Goal: Check status: Check status

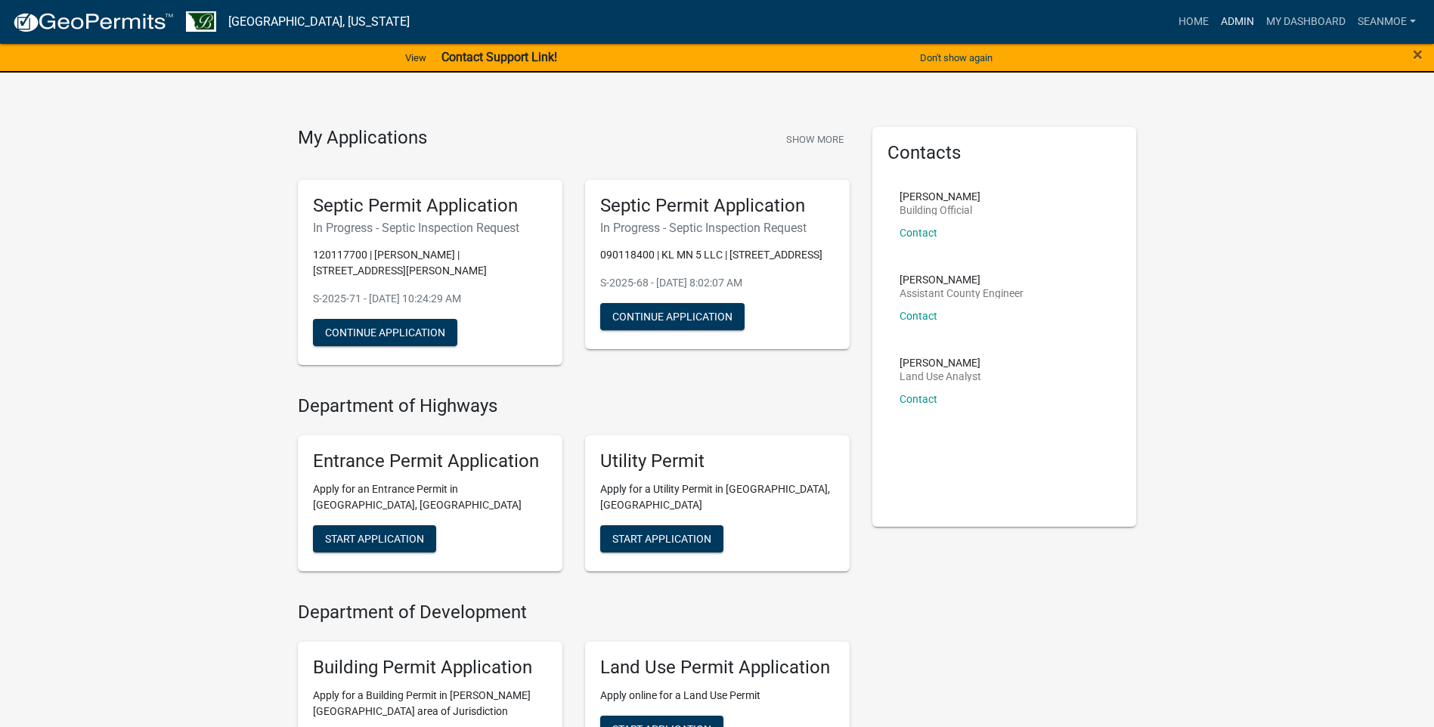
click at [1235, 17] on link "Admin" at bounding box center [1237, 22] width 45 height 29
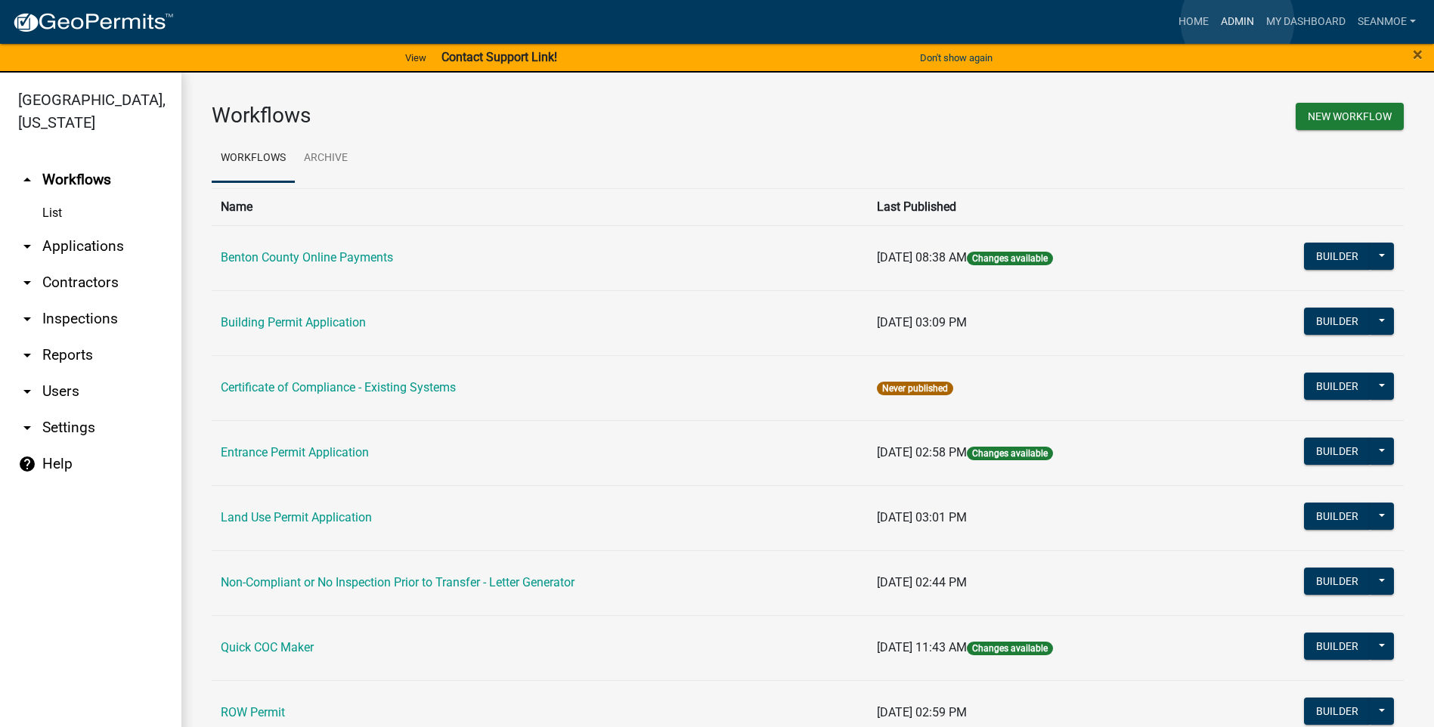
click at [1238, 21] on link "Admin" at bounding box center [1237, 22] width 45 height 29
click at [55, 249] on link "arrow_drop_down Applications" at bounding box center [90, 246] width 181 height 36
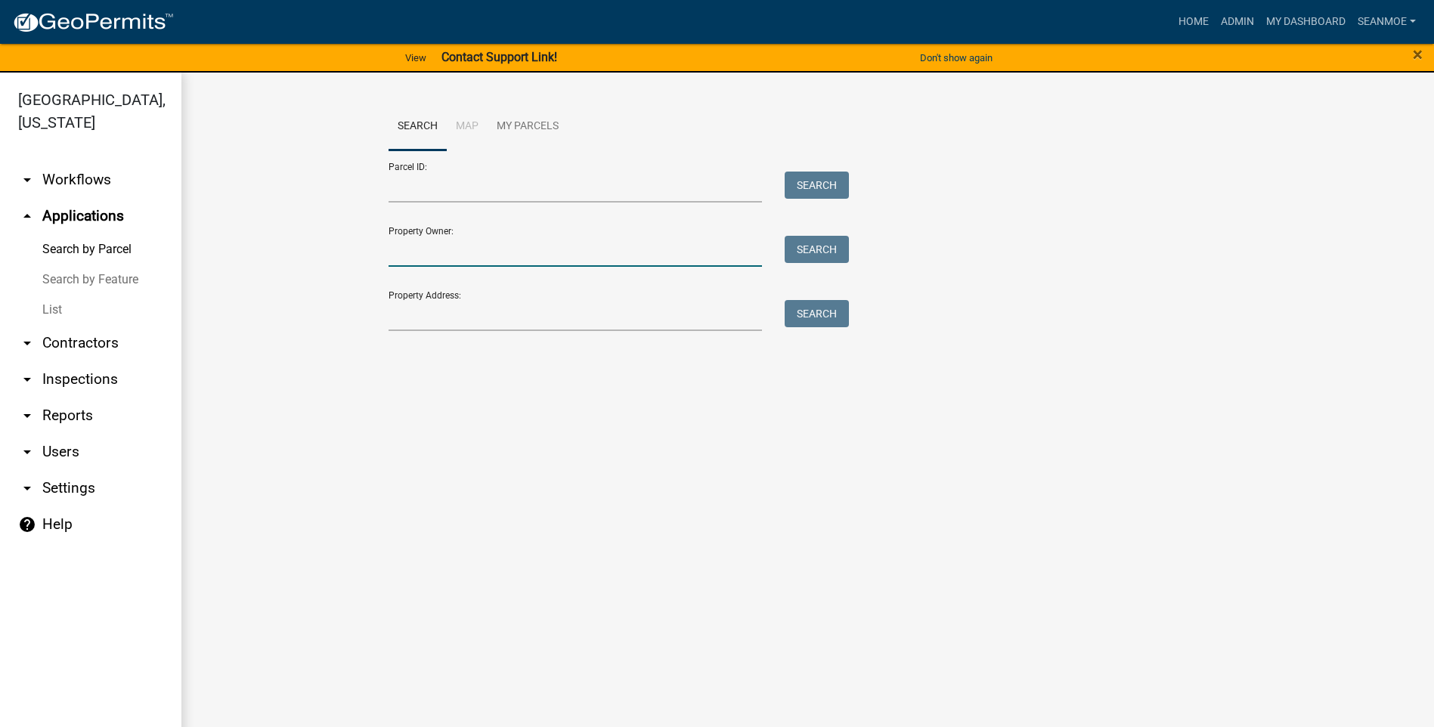
click at [455, 256] on input "Property Owner:" at bounding box center [576, 251] width 374 height 31
type input "5"
click at [450, 318] on input "Property Address:" at bounding box center [576, 315] width 374 height 31
type input "5081"
click at [808, 308] on button "Search" at bounding box center [817, 313] width 64 height 27
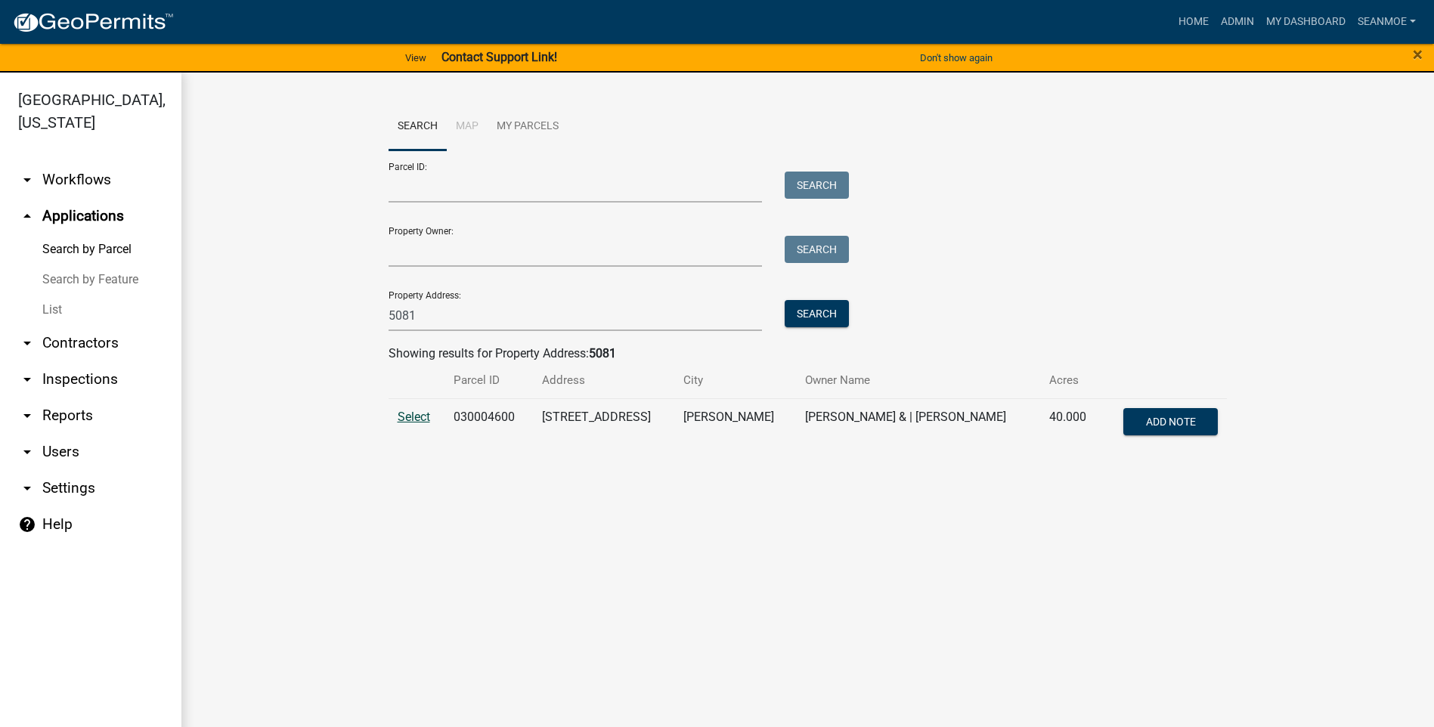
click at [409, 419] on span "Select" at bounding box center [414, 417] width 33 height 14
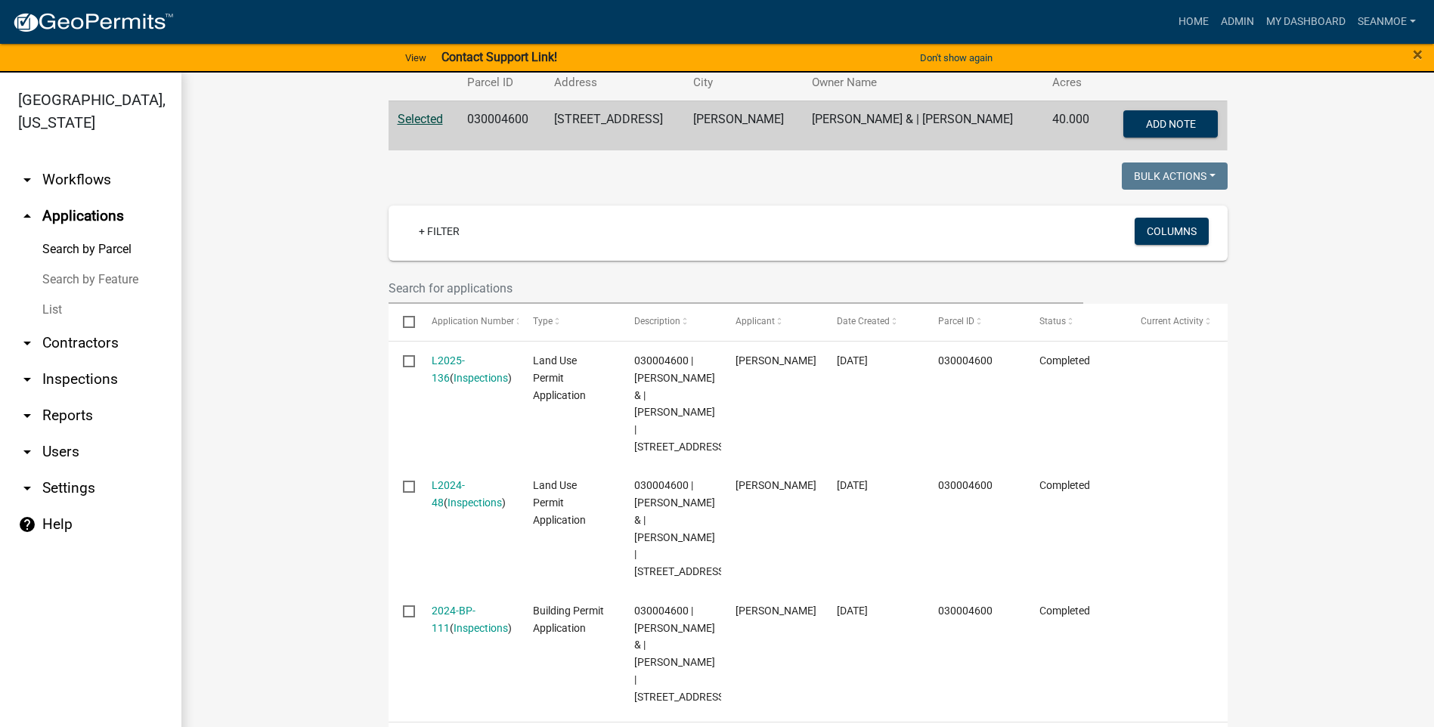
scroll to position [302, 0]
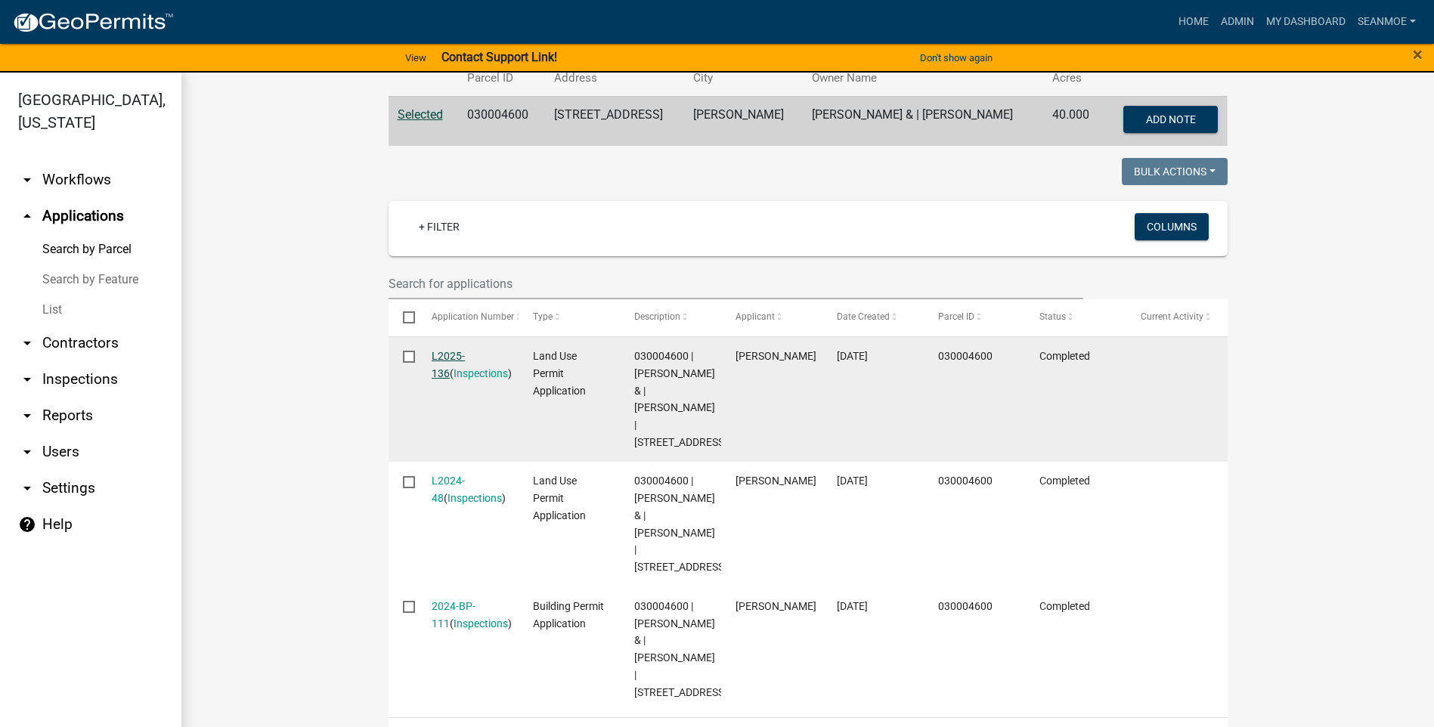
click at [457, 357] on link "L2025-136" at bounding box center [448, 364] width 33 height 29
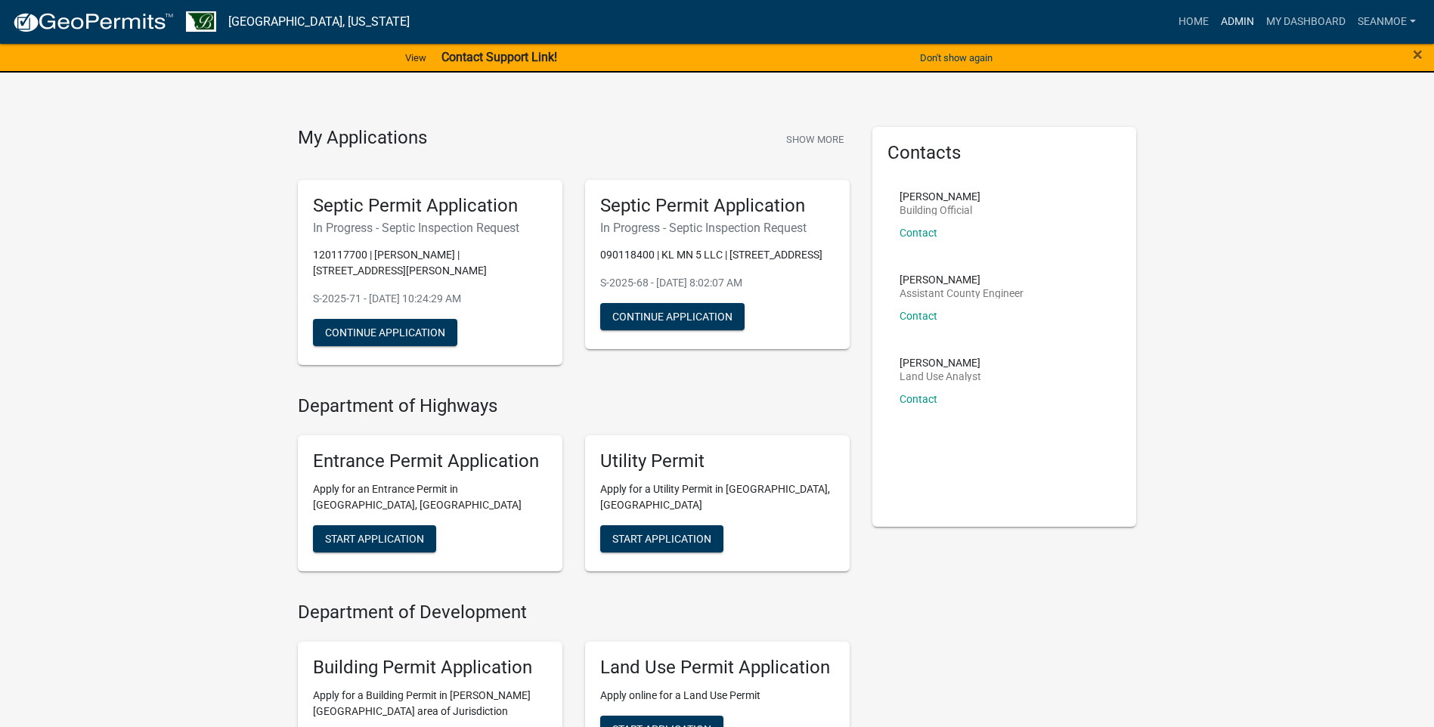
click at [1239, 18] on link "Admin" at bounding box center [1237, 22] width 45 height 29
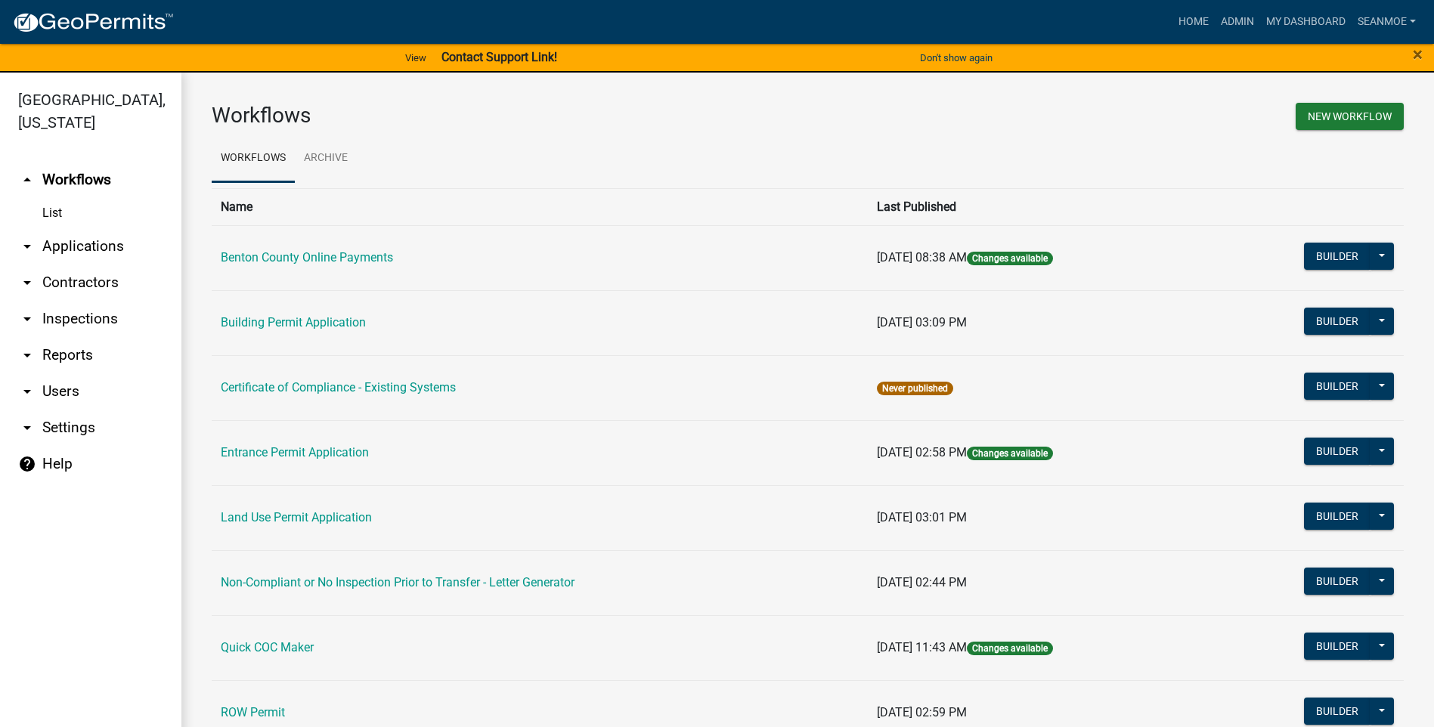
click at [97, 244] on link "arrow_drop_down Applications" at bounding box center [90, 246] width 181 height 36
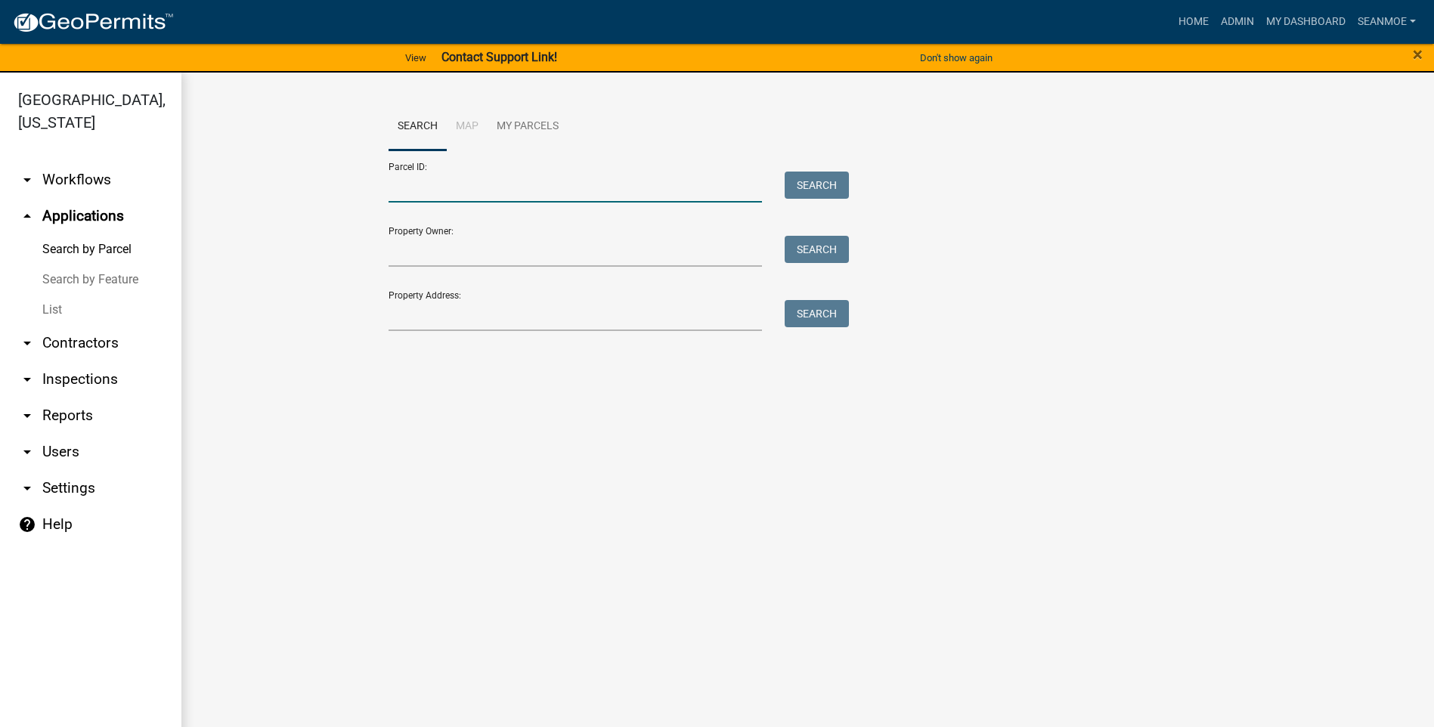
click at [507, 189] on input "Parcel ID:" at bounding box center [576, 187] width 374 height 31
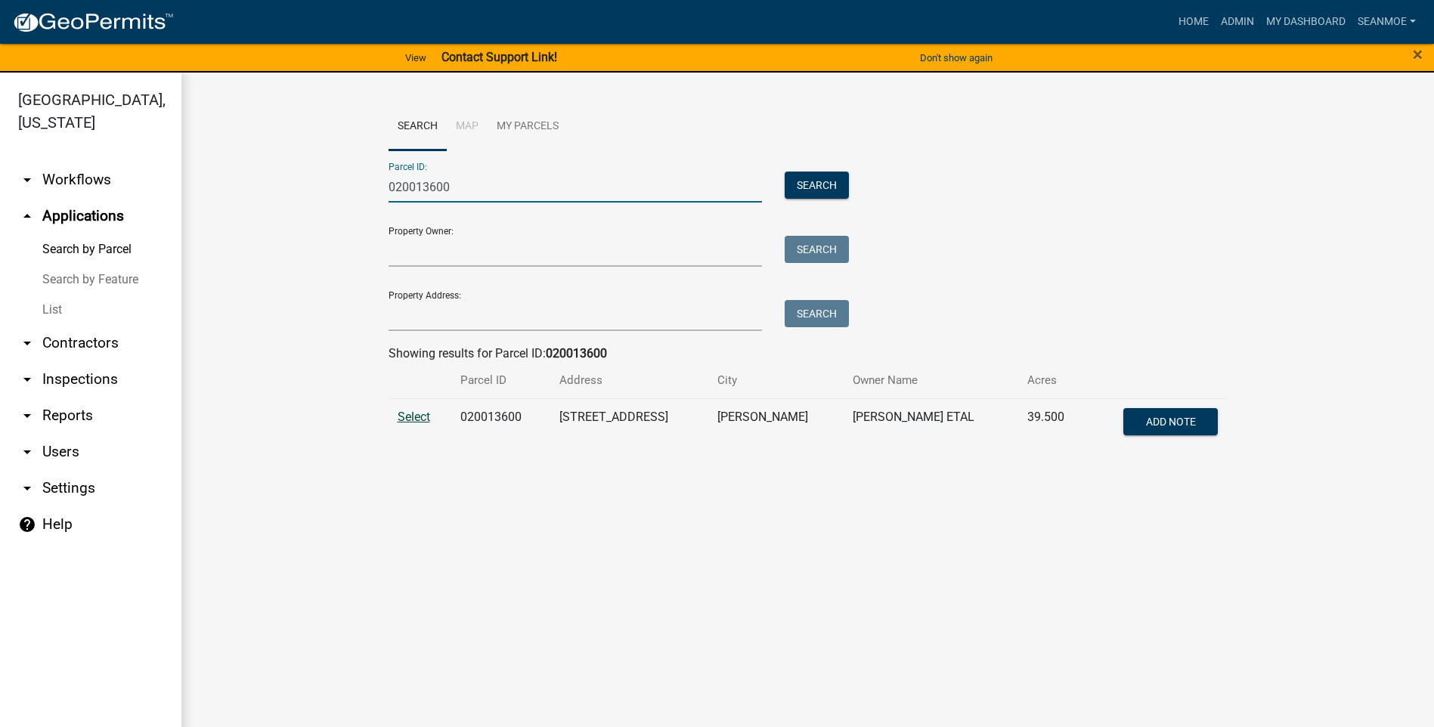
type input "020013600"
click at [419, 419] on span "Select" at bounding box center [414, 417] width 33 height 14
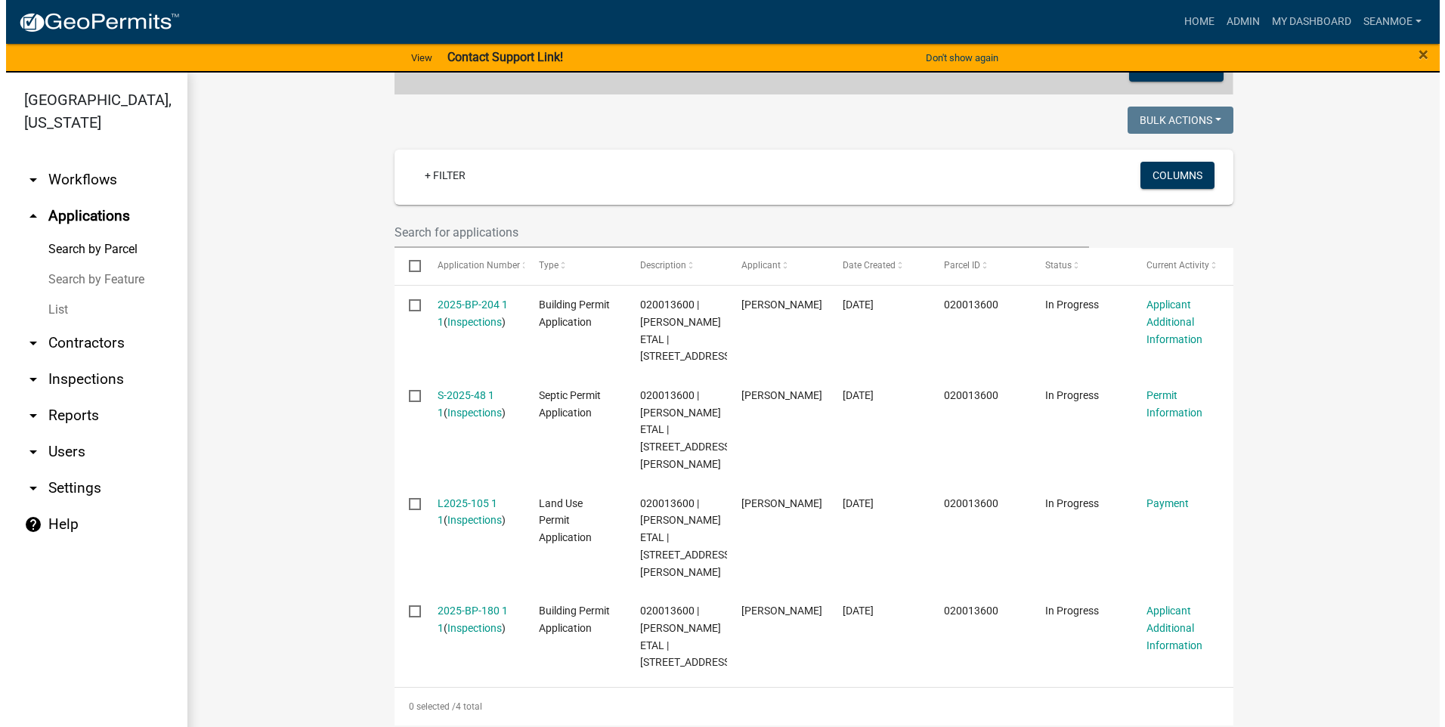
scroll to position [454, 0]
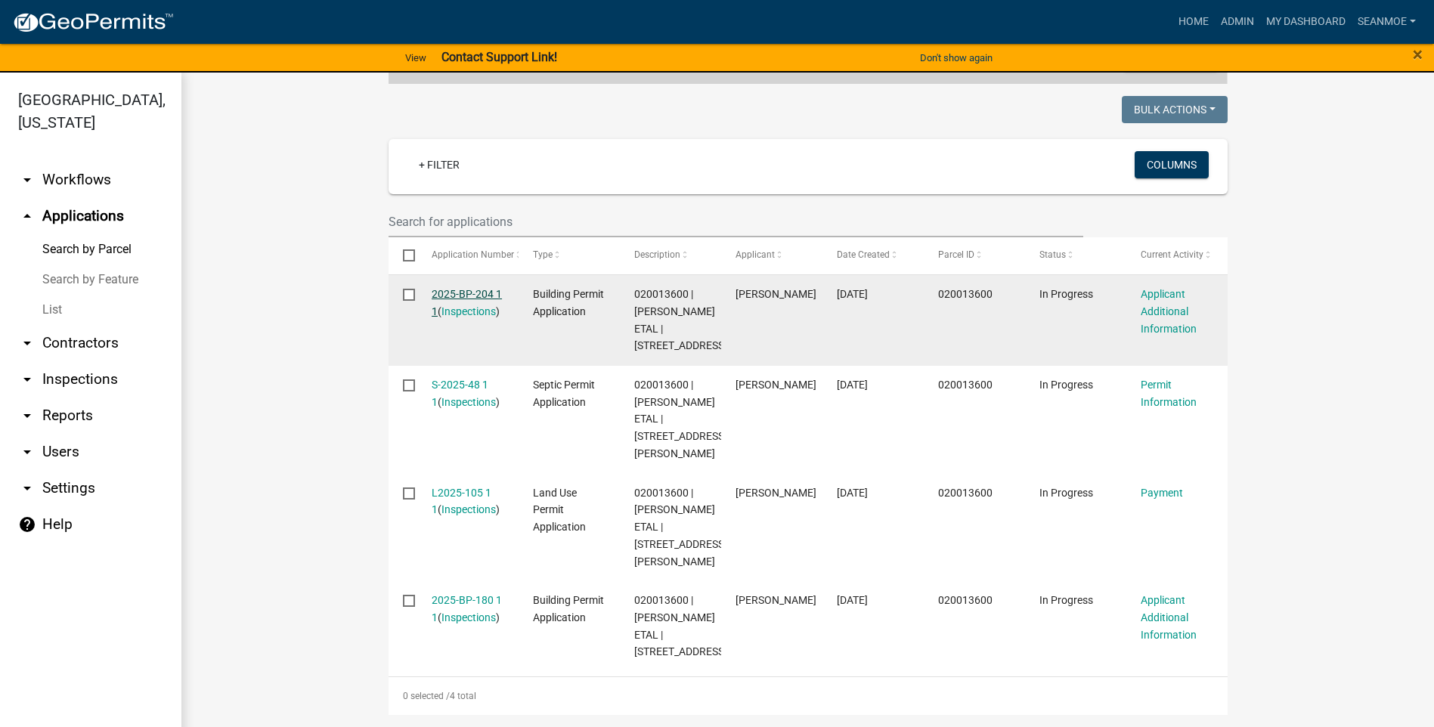
click at [451, 288] on link "2025-BP-204 1 1" at bounding box center [467, 302] width 70 height 29
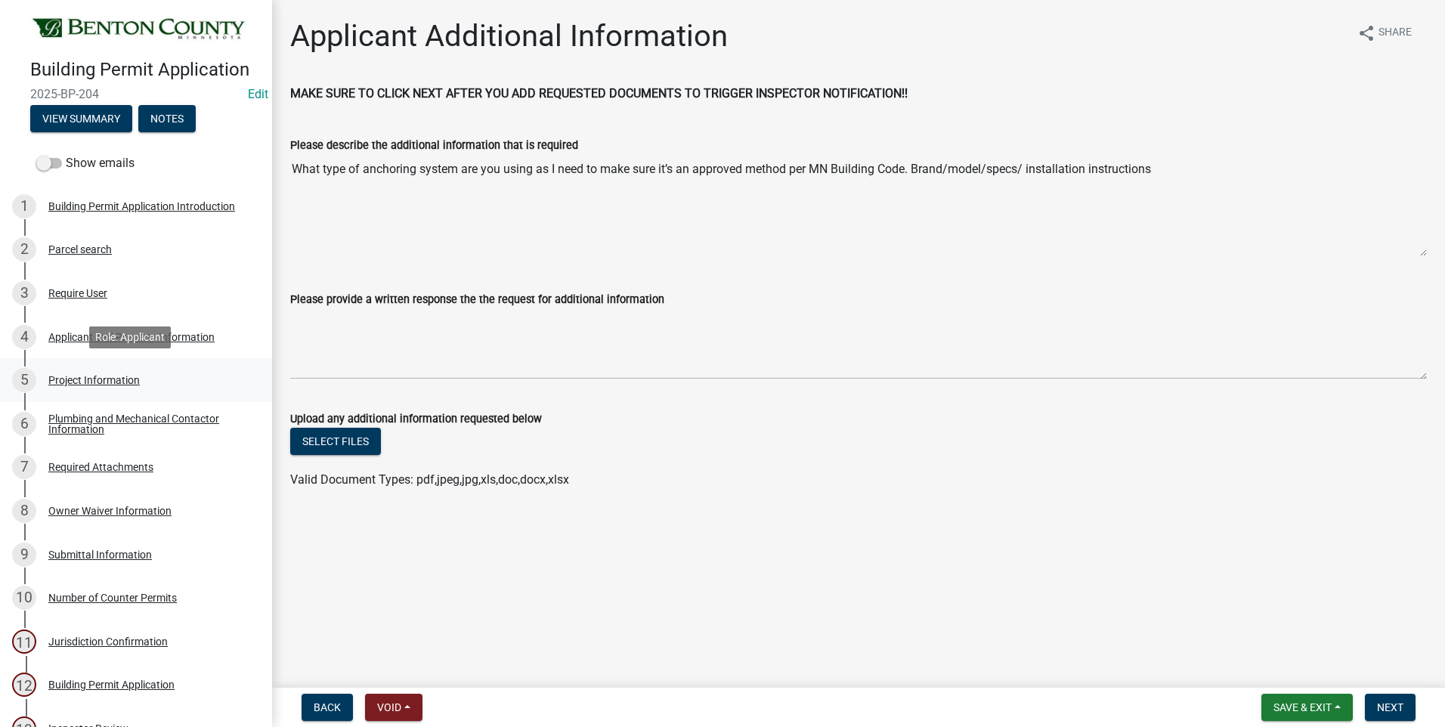
click at [85, 378] on div "Project Information" at bounding box center [93, 380] width 91 height 11
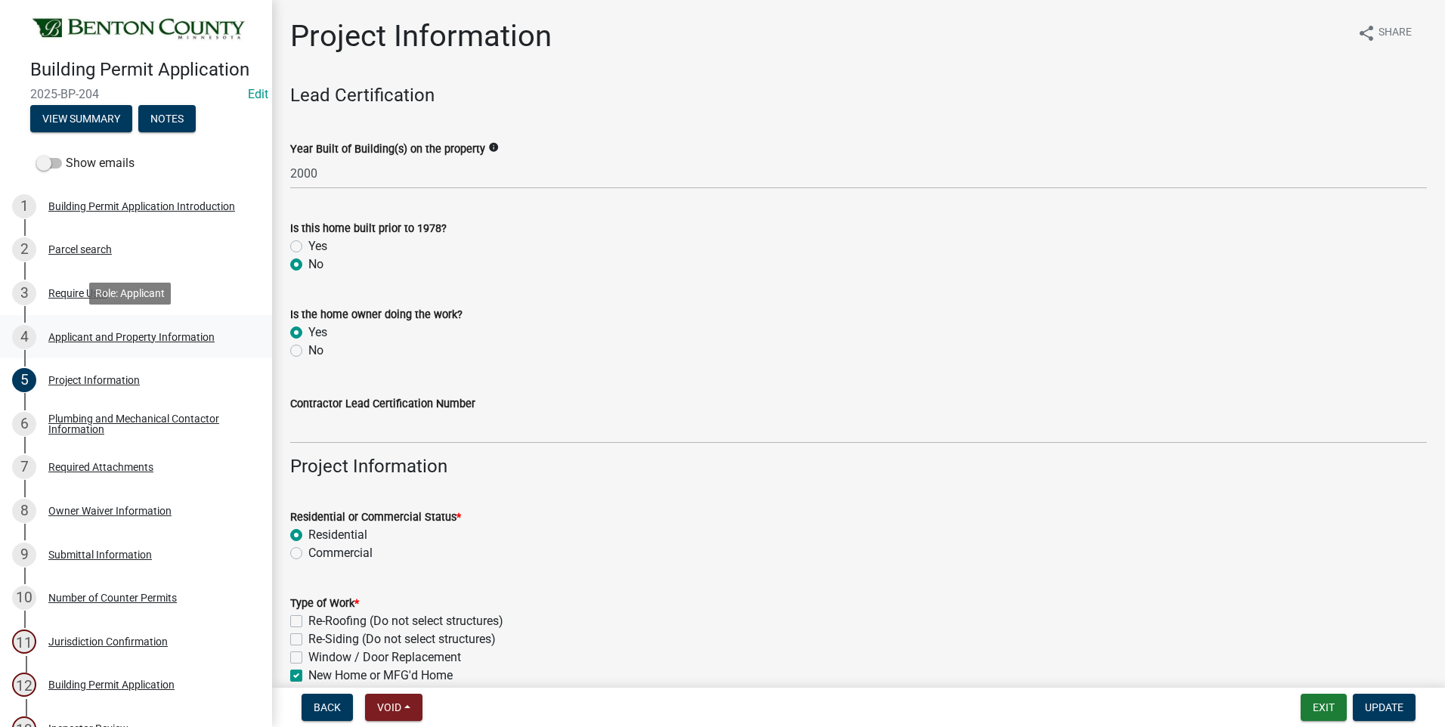
click at [70, 335] on div "Applicant and Property Information" at bounding box center [131, 337] width 166 height 11
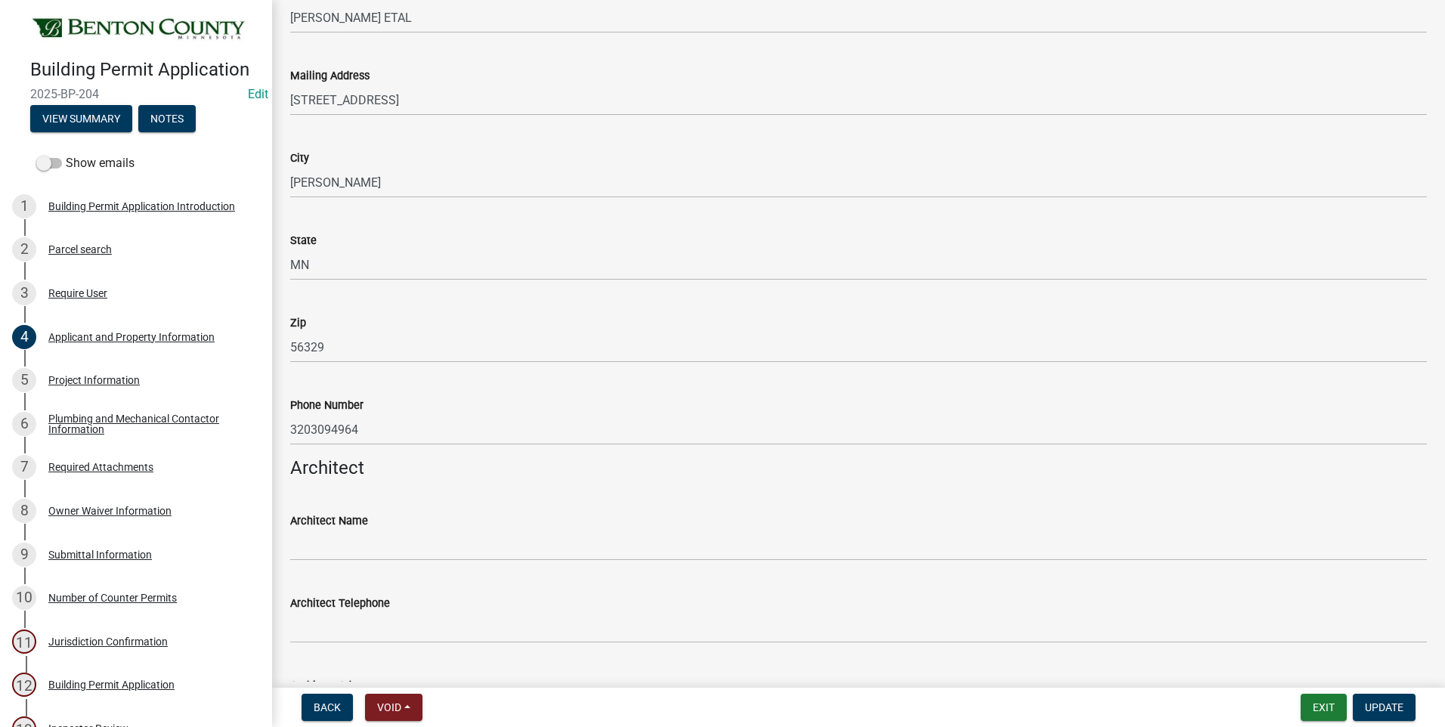
scroll to position [605, 0]
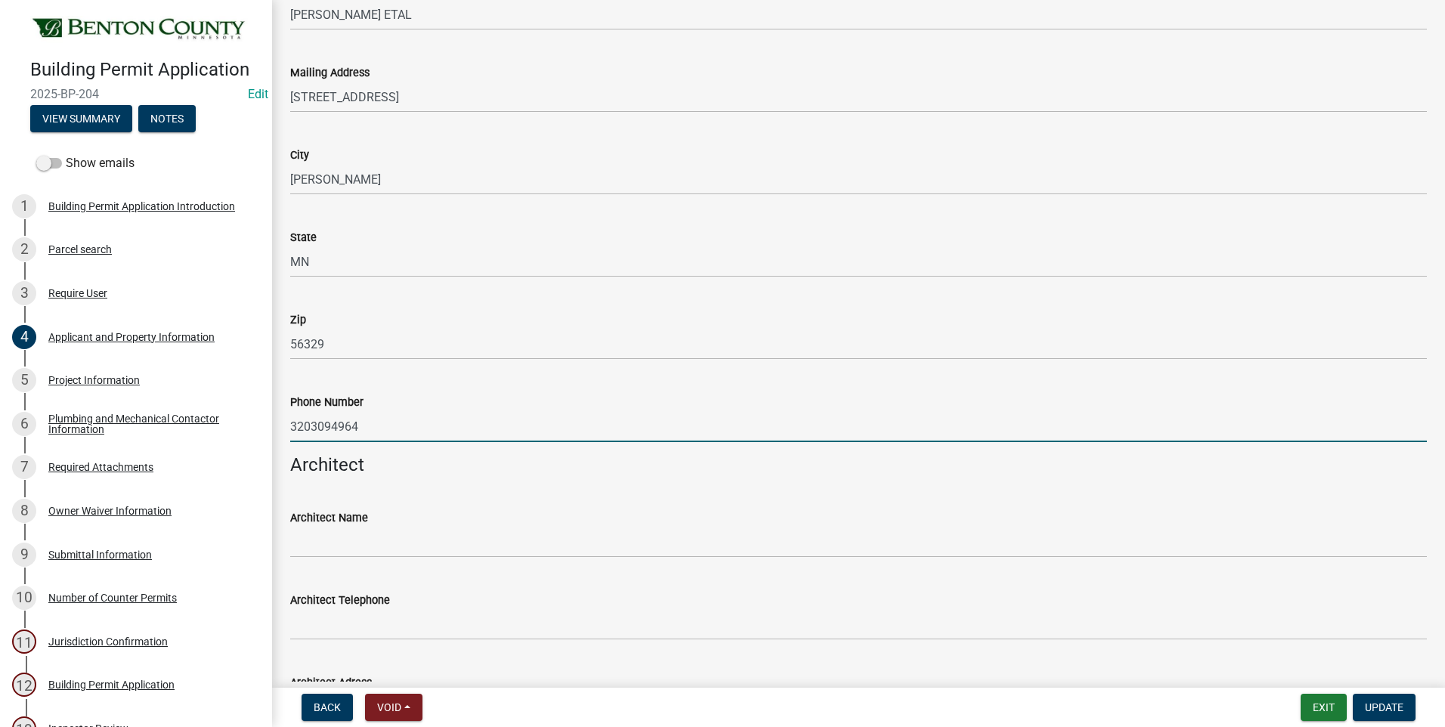
drag, startPoint x: 358, startPoint y: 428, endPoint x: 290, endPoint y: 428, distance: 68.0
click at [290, 428] on input "3203094964" at bounding box center [858, 426] width 1137 height 31
